Goal: Task Accomplishment & Management: Use online tool/utility

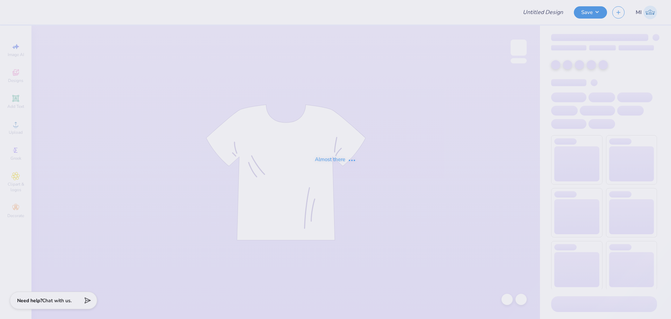
type input "[PERSON_NAME] : The [GEOGRAPHIC_DATA][US_STATE]"
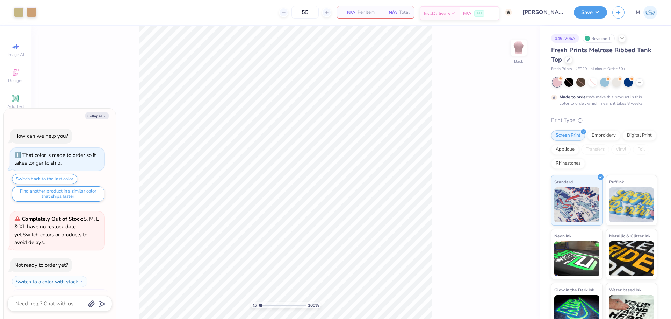
scroll to position [14, 0]
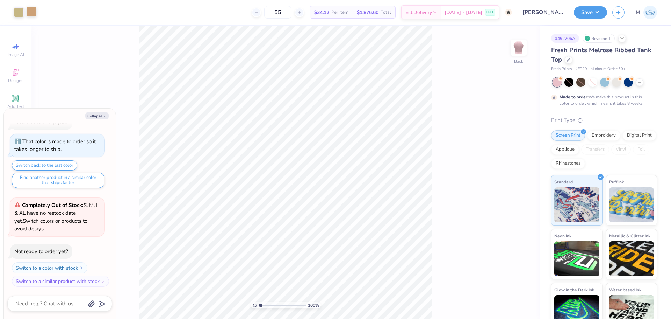
click at [29, 12] on div at bounding box center [32, 12] width 10 height 10
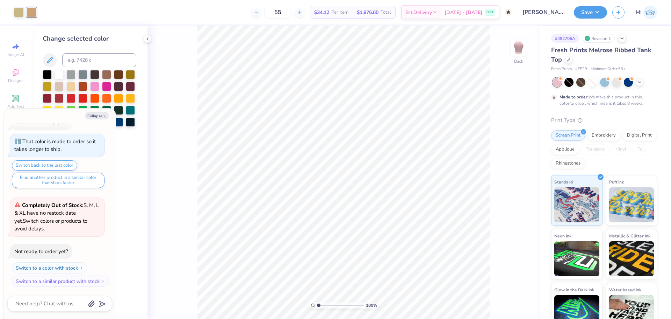
click at [91, 119] on div "Collapse How can we help you? That color is made to order so it takes longer to…" at bounding box center [60, 213] width 112 height 210
click at [87, 116] on button "Collapse" at bounding box center [96, 115] width 23 height 7
type textarea "x"
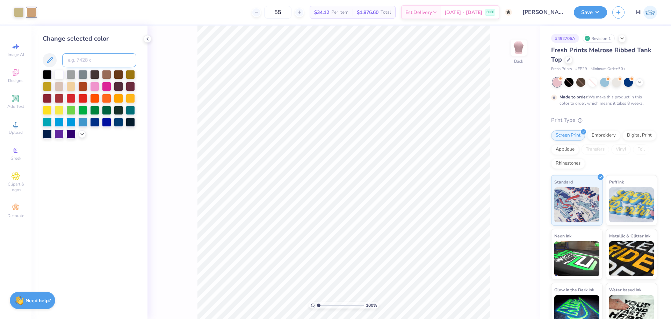
click at [83, 58] on input at bounding box center [99, 60] width 74 height 14
type input "728"
click at [29, 9] on div at bounding box center [32, 12] width 10 height 10
click at [15, 12] on div at bounding box center [19, 12] width 10 height 10
click at [79, 57] on input at bounding box center [99, 60] width 74 height 14
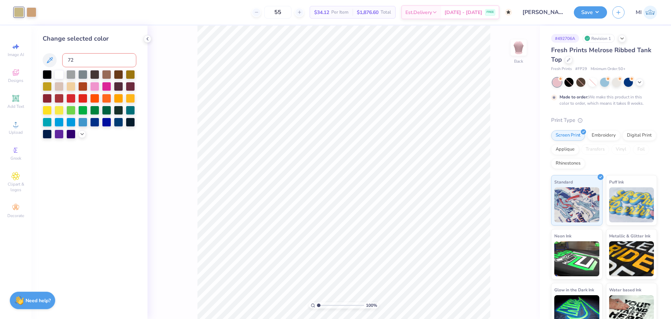
type input "728"
